Goal: Task Accomplishment & Management: Manage account settings

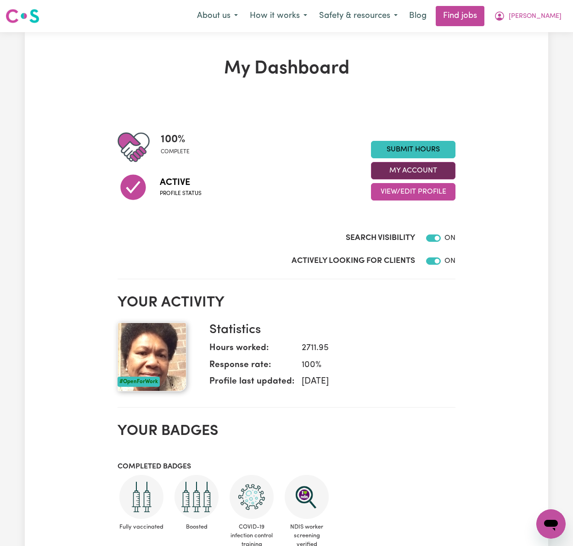
click at [422, 171] on button "My Account" at bounding box center [413, 170] width 84 height 17
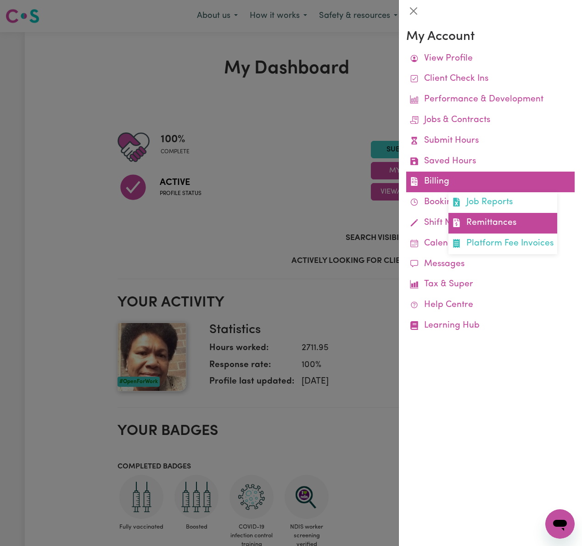
click at [470, 226] on link "Remittances" at bounding box center [502, 223] width 109 height 21
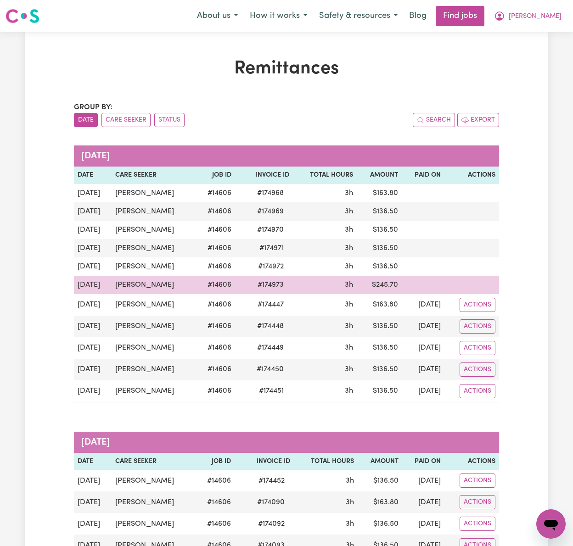
drag, startPoint x: 170, startPoint y: 288, endPoint x: 111, endPoint y: 289, distance: 58.8
click at [112, 289] on td "[PERSON_NAME]" at bounding box center [154, 285] width 84 height 18
copy td "[PERSON_NAME]"
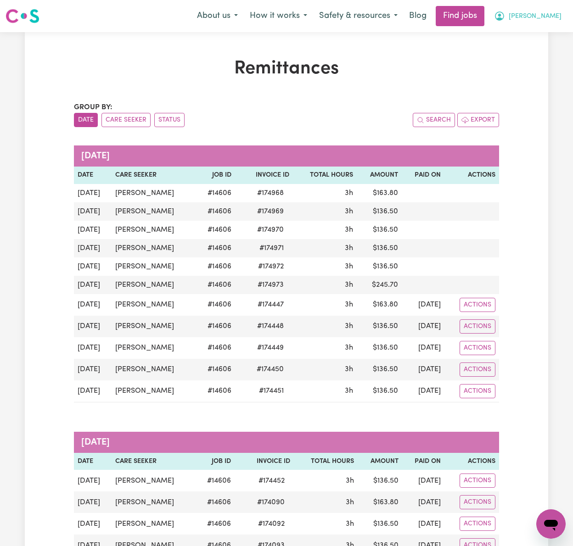
click at [549, 15] on span "[PERSON_NAME]" at bounding box center [535, 16] width 53 height 10
click at [547, 73] on link "Logout" at bounding box center [530, 70] width 73 height 17
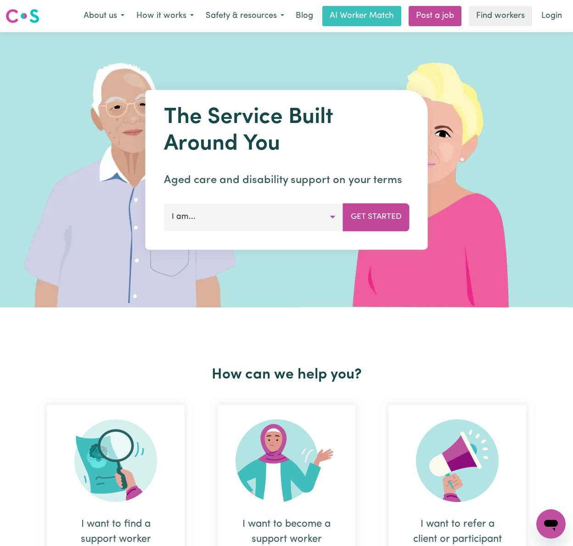
click at [557, 4] on nav "Menu About us How it works Safety & resources Blog AI Worker Match Post a job F…" at bounding box center [286, 16] width 573 height 32
click at [554, 16] on link "Login" at bounding box center [552, 16] width 32 height 20
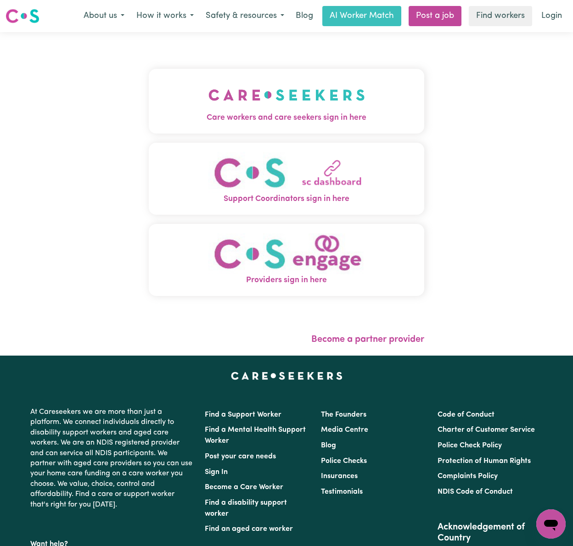
click at [210, 100] on img "Care workers and care seekers sign in here" at bounding box center [286, 95] width 157 height 34
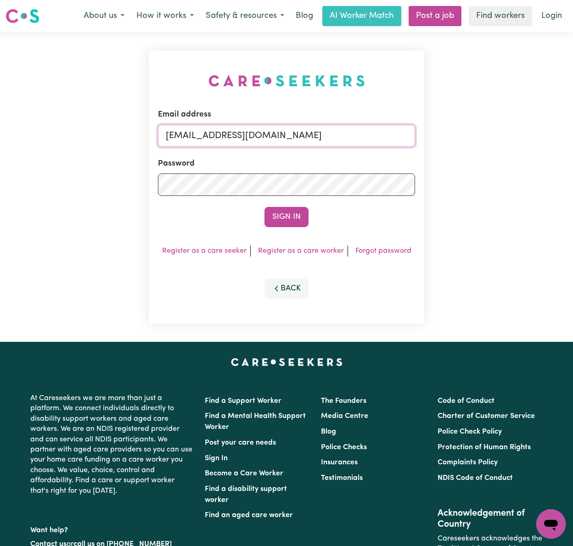
click at [201, 140] on input "gellyn@careseekers.com.au" at bounding box center [286, 136] width 257 height 22
drag, startPoint x: 215, startPoint y: 131, endPoint x: 560, endPoint y: 133, distance: 345.6
click at [560, 133] on div "Email address superuser~BrianButlerLW@careseekers.com.au Password Sign In Regis…" at bounding box center [286, 187] width 573 height 310
type input "superuser~taylastevenson@gmail.com"
click at [264, 207] on button "Sign In" at bounding box center [286, 217] width 44 height 20
